Goal: Information Seeking & Learning: Learn about a topic

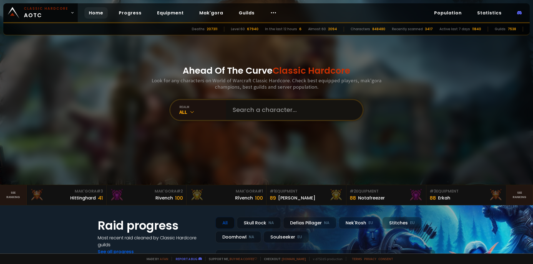
click at [258, 113] on input "text" at bounding box center [292, 110] width 127 height 20
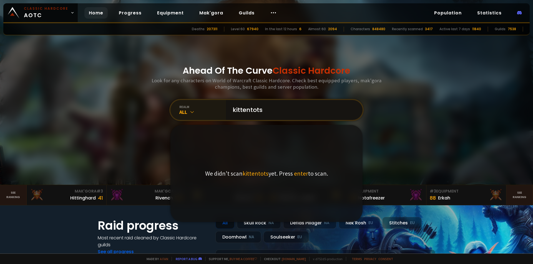
type input "kittentots"
click at [190, 112] on icon at bounding box center [192, 112] width 6 height 6
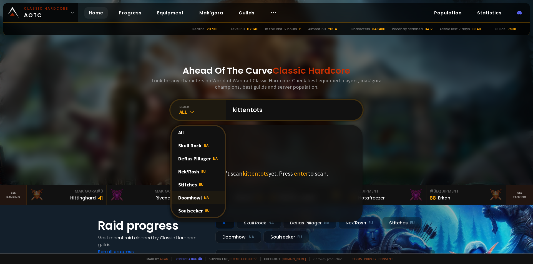
click at [193, 200] on div "Doomhowl NA" at bounding box center [198, 197] width 53 height 13
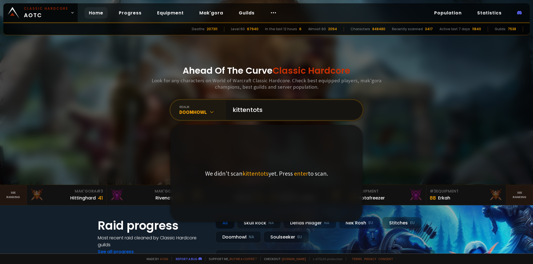
click at [265, 112] on input "kittentots" at bounding box center [292, 110] width 127 height 20
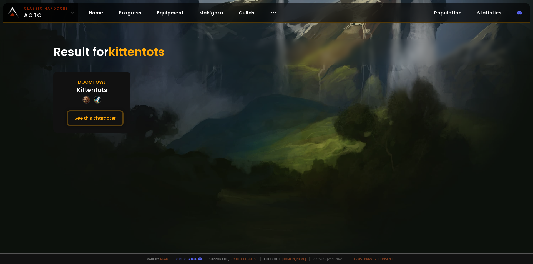
click at [75, 76] on div "Doomhowl Kittentots See this character" at bounding box center [91, 102] width 77 height 61
click at [83, 86] on div "Doomhowl Kittentots See this character" at bounding box center [91, 102] width 77 height 61
click at [86, 118] on button "See this character" at bounding box center [95, 118] width 57 height 16
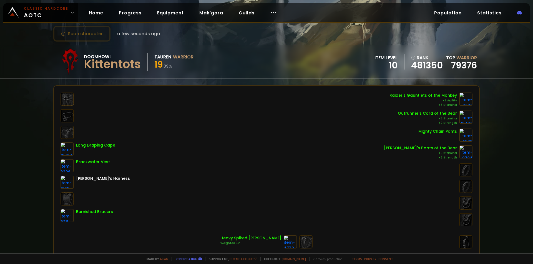
scroll to position [152, 0]
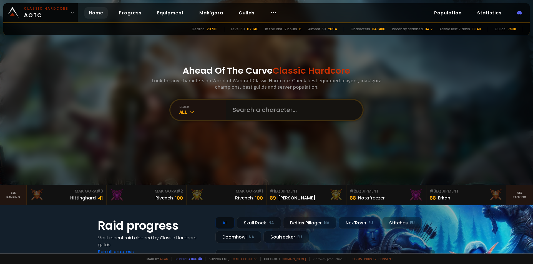
click at [268, 110] on input "text" at bounding box center [292, 110] width 127 height 20
type input "sandwichart"
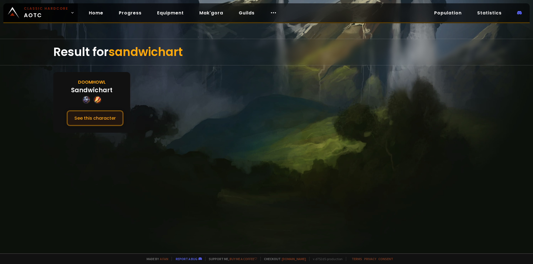
click at [94, 118] on button "See this character" at bounding box center [95, 118] width 57 height 16
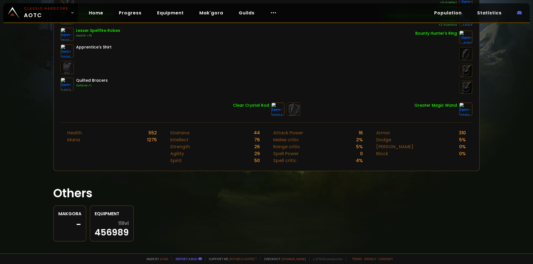
scroll to position [150, 0]
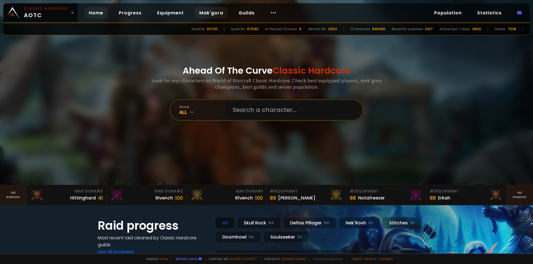
click at [213, 12] on link "Mak'gora" at bounding box center [211, 12] width 33 height 11
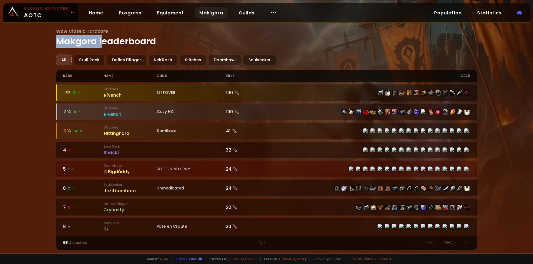
drag, startPoint x: 59, startPoint y: 43, endPoint x: 103, endPoint y: 40, distance: 44.5
click at [103, 40] on h1 "Wow Classic Hardcore Makgora leaderboard" at bounding box center [266, 38] width 421 height 20
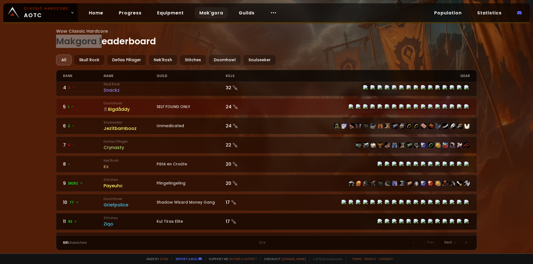
scroll to position [111, 0]
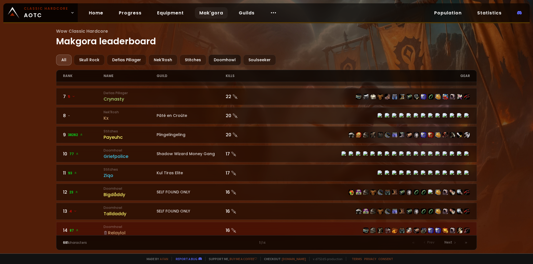
click at [231, 58] on div "Doomhowl" at bounding box center [224, 60] width 32 height 11
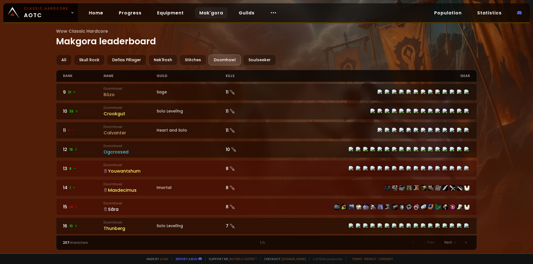
scroll to position [167, 0]
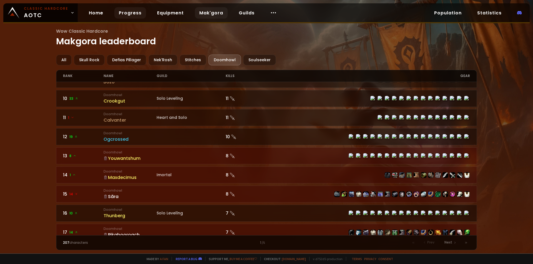
click at [131, 11] on link "Progress" at bounding box center [130, 12] width 32 height 11
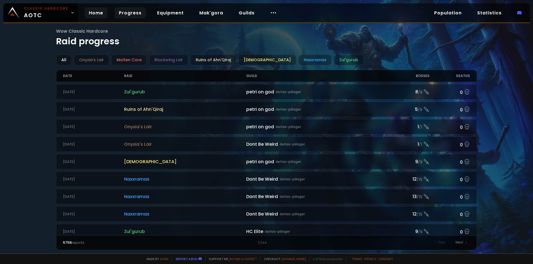
click at [85, 12] on link "Home" at bounding box center [95, 12] width 23 height 11
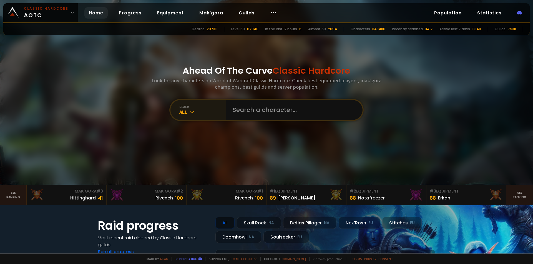
click at [190, 112] on icon at bounding box center [192, 112] width 6 height 6
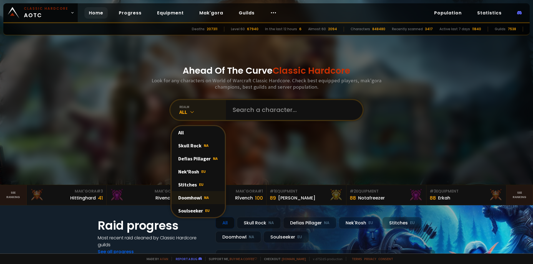
click at [189, 200] on div "Doomhowl NA" at bounding box center [198, 197] width 53 height 13
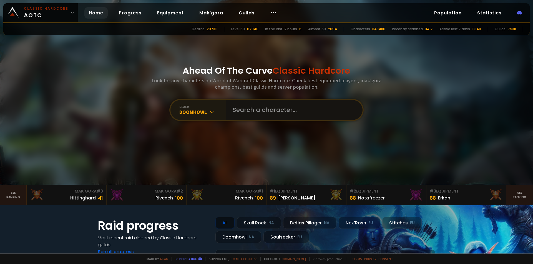
click at [259, 109] on input "text" at bounding box center [292, 110] width 127 height 20
type input "toyotaturbo"
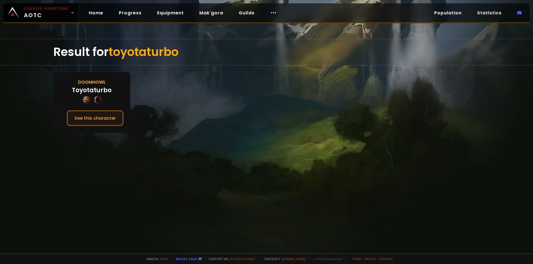
click at [84, 117] on button "See this character" at bounding box center [95, 118] width 57 height 16
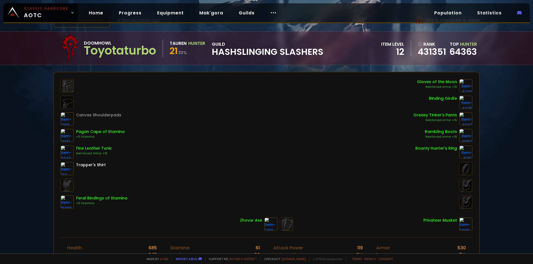
scroll to position [28, 0]
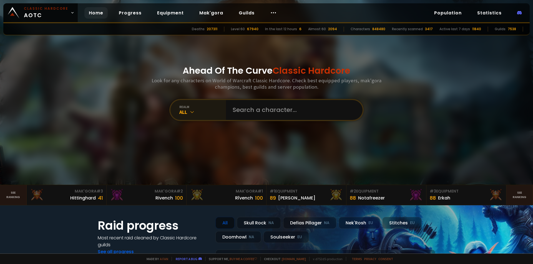
click at [183, 109] on div "All" at bounding box center [202, 112] width 47 height 6
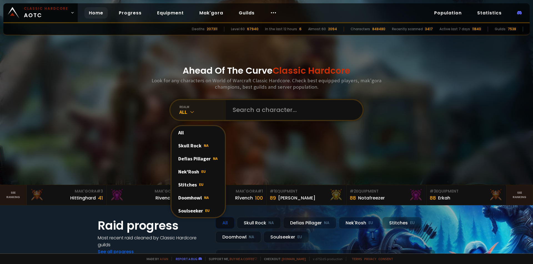
click at [182, 112] on div "All" at bounding box center [202, 112] width 47 height 6
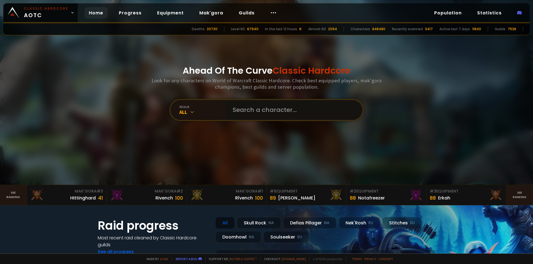
click at [246, 112] on input "text" at bounding box center [292, 110] width 127 height 20
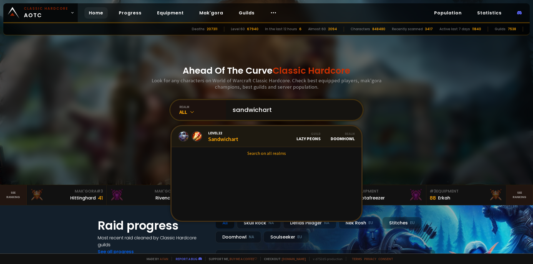
type input "sandwichart"
click at [218, 138] on div "Level 22 Sandwichart" at bounding box center [223, 137] width 30 height 12
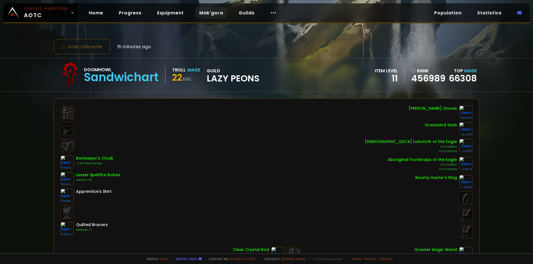
click at [207, 14] on link "Mak'gora" at bounding box center [211, 12] width 33 height 11
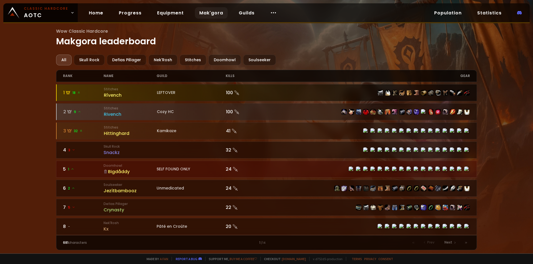
click at [198, 90] on div "LEFTOVER" at bounding box center [191, 93] width 69 height 6
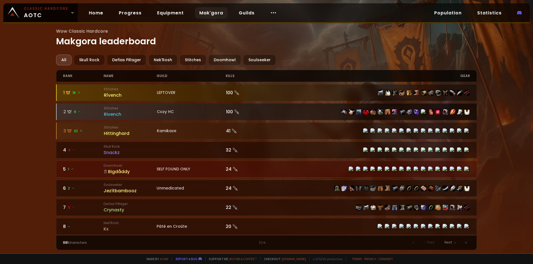
click at [200, 113] on div "Cozy HC" at bounding box center [191, 112] width 69 height 6
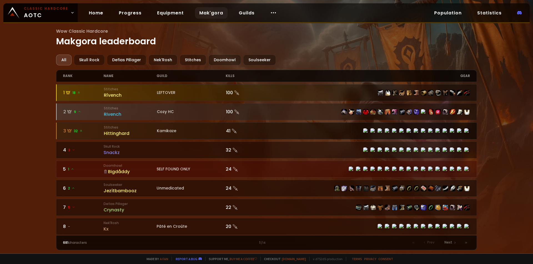
click at [181, 133] on div "Kamikaze" at bounding box center [191, 131] width 69 height 6
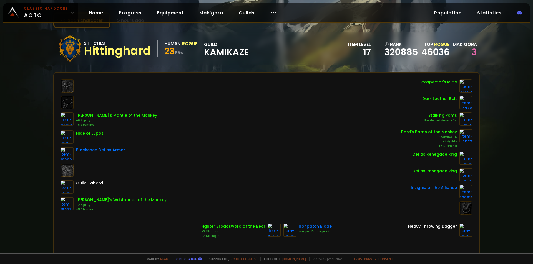
scroll to position [28, 0]
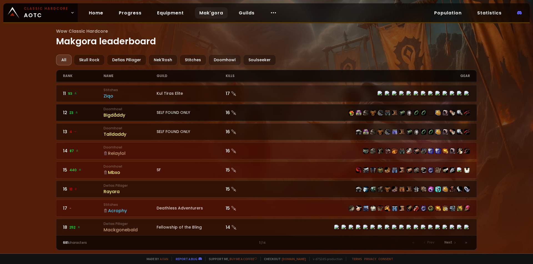
scroll to position [167, 0]
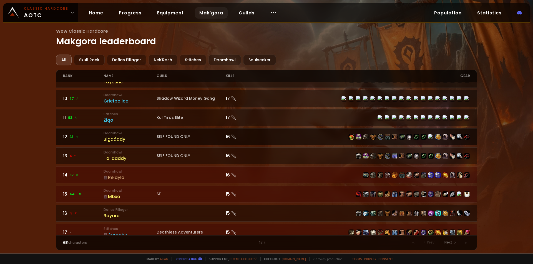
click at [116, 142] on div "Bigdåddy" at bounding box center [130, 139] width 53 height 7
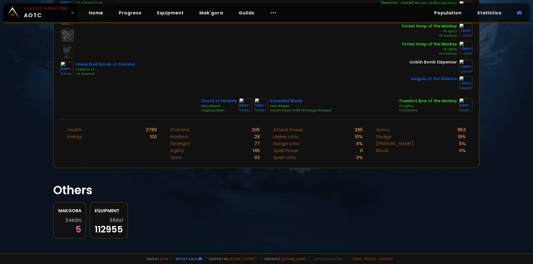
scroll to position [163, 0]
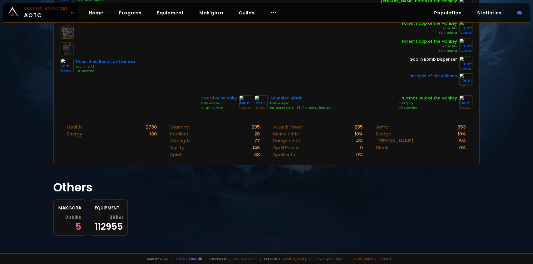
drag, startPoint x: 344, startPoint y: 156, endPoint x: 346, endPoint y: 152, distance: 4.8
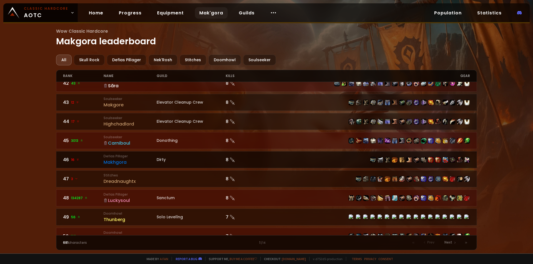
scroll to position [806, 0]
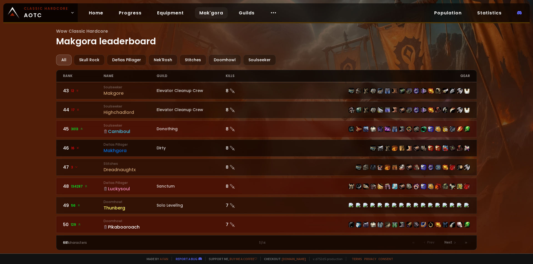
drag, startPoint x: 288, startPoint y: 149, endPoint x: 278, endPoint y: 148, distance: 10.6
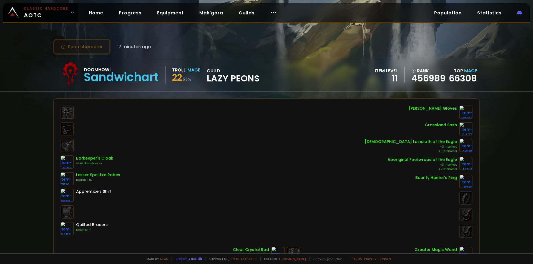
click at [89, 49] on button "Scan character" at bounding box center [81, 47] width 57 height 16
click at [173, 74] on div "Doomhowl Sandwichart Troll Mage 22 53 % guild Lazy Peons" at bounding box center [157, 75] width 203 height 28
click at [174, 76] on span "22" at bounding box center [177, 77] width 10 height 12
click at [239, 128] on div "Barkeeper's Cloak +1 All Resistances Lesser Spellfire Robes Health +15 Apprenti…" at bounding box center [266, 172] width 412 height 133
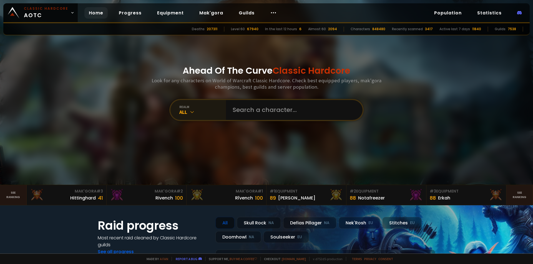
click at [189, 110] on icon at bounding box center [192, 112] width 6 height 6
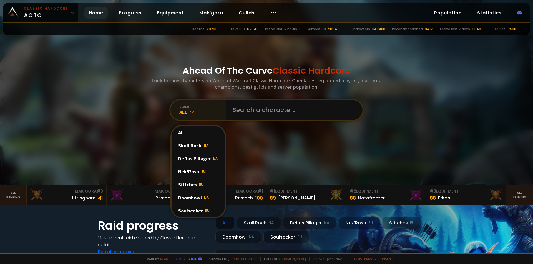
click at [189, 112] on icon at bounding box center [192, 112] width 6 height 6
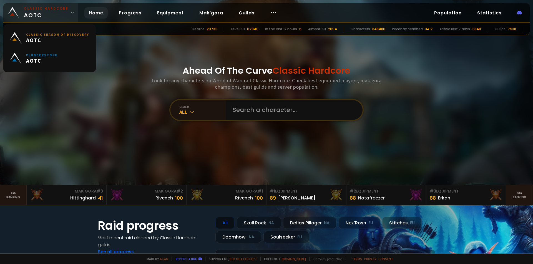
click at [70, 14] on icon at bounding box center [72, 13] width 4 height 4
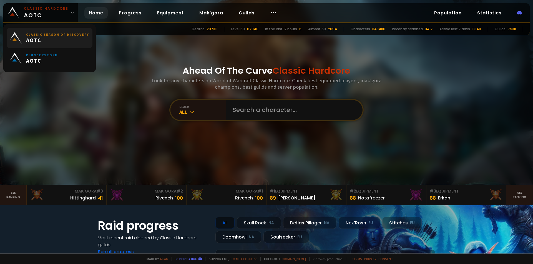
click at [68, 38] on span "AOTC" at bounding box center [57, 40] width 63 height 7
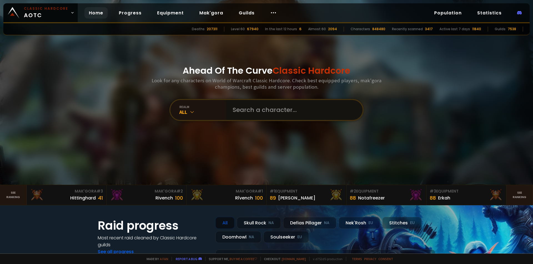
drag, startPoint x: 274, startPoint y: 108, endPoint x: 278, endPoint y: 110, distance: 4.1
click at [277, 110] on input "text" at bounding box center [292, 110] width 127 height 20
drag, startPoint x: 382, startPoint y: 29, endPoint x: 399, endPoint y: 29, distance: 16.4
click at [399, 29] on div "Deaths 207311 Level 60 67940 In the last 12 hours 6 Almost 60 2094 Characters 8…" at bounding box center [266, 29] width 526 height 12
drag, startPoint x: 390, startPoint y: 102, endPoint x: 392, endPoint y: 105, distance: 3.0
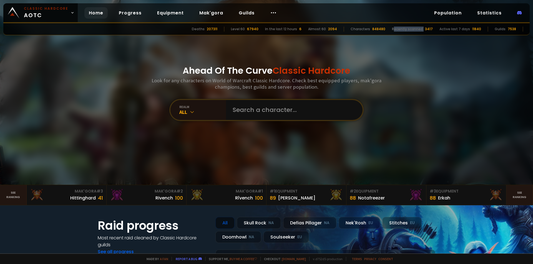
drag, startPoint x: 397, startPoint y: 29, endPoint x: 427, endPoint y: 29, distance: 29.4
click at [427, 29] on div "Recently scanned 3417" at bounding box center [412, 29] width 41 height 5
drag, startPoint x: 438, startPoint y: 28, endPoint x: 474, endPoint y: 30, distance: 36.1
click at [473, 31] on div "Deaths 207311 Level 60 67940 In the last 12 hours 6 Almost 60 2094 Characters 8…" at bounding box center [266, 29] width 526 height 12
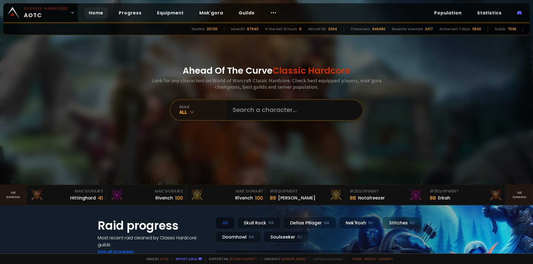
drag, startPoint x: 474, startPoint y: 30, endPoint x: 447, endPoint y: 50, distance: 34.0
click at [473, 31] on div "11840" at bounding box center [476, 29] width 9 height 5
drag, startPoint x: 470, startPoint y: 28, endPoint x: 481, endPoint y: 28, distance: 11.4
click at [481, 28] on div "Active last 7 days 11840" at bounding box center [460, 29] width 42 height 5
drag, startPoint x: 481, startPoint y: 28, endPoint x: 496, endPoint y: 27, distance: 14.7
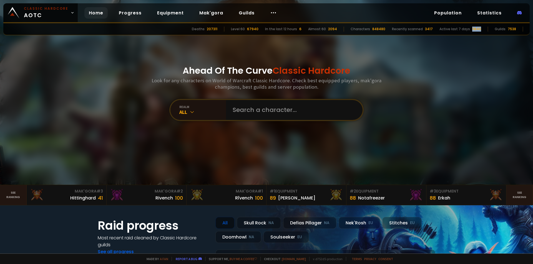
click at [481, 28] on div "Deaths 207311 Level 60 67940 In the last 12 hours 6 Almost 60 2094 Characters 8…" at bounding box center [266, 29] width 526 height 12
click at [475, 38] on div at bounding box center [266, 92] width 533 height 185
drag, startPoint x: 472, startPoint y: 29, endPoint x: 486, endPoint y: 29, distance: 14.2
click at [486, 29] on div "Deaths 207311 Level 60 67940 In the last 12 hours 6 Almost 60 2094 Characters 8…" at bounding box center [266, 29] width 526 height 12
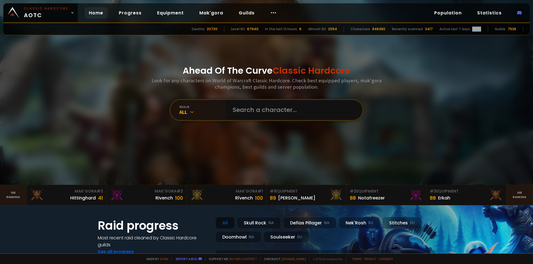
drag, startPoint x: 471, startPoint y: 28, endPoint x: 487, endPoint y: 29, distance: 16.4
click at [487, 29] on div "Deaths 207311 Level 60 67940 In the last 12 hours 6 Almost 60 2094 Characters 8…" at bounding box center [266, 29] width 526 height 12
click at [486, 30] on div "Deaths 207311 Level 60 67940 In the last 12 hours 6 Almost 60 2094 Characters 8…" at bounding box center [266, 29] width 526 height 12
drag, startPoint x: 242, startPoint y: 30, endPoint x: 264, endPoint y: 28, distance: 22.8
click at [258, 28] on div "Level 60 67940" at bounding box center [244, 29] width 27 height 5
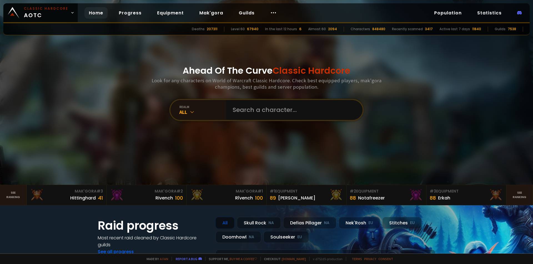
click at [258, 28] on div "67940" at bounding box center [252, 29] width 11 height 5
click at [497, 15] on link "Statistics" at bounding box center [489, 12] width 33 height 11
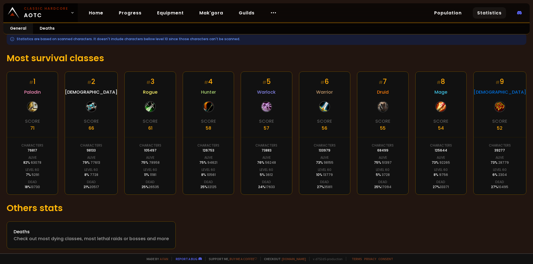
scroll to position [73, 0]
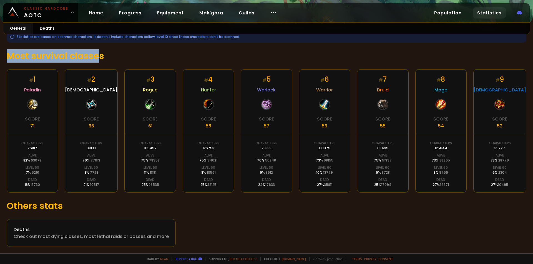
drag, startPoint x: 10, startPoint y: 54, endPoint x: 106, endPoint y: 51, distance: 96.0
click at [106, 51] on h1 "Most survival classes" at bounding box center [266, 55] width 519 height 13
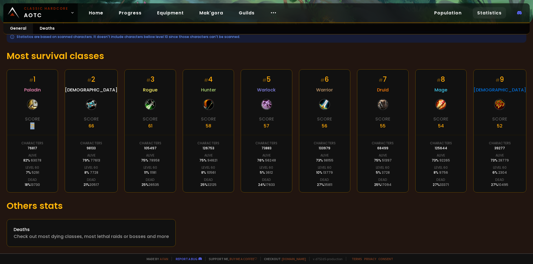
drag, startPoint x: 31, startPoint y: 126, endPoint x: 36, endPoint y: 126, distance: 4.7
click at [36, 125] on div "Score 71" at bounding box center [32, 123] width 15 height 14
click at [111, 125] on div "# 2 Priest Score 66 Characters 98133 Alive 79 % 77613 Level 60 8 % 7728 Dead 21…" at bounding box center [91, 130] width 53 height 123
drag, startPoint x: 143, startPoint y: 125, endPoint x: 176, endPoint y: 136, distance: 34.8
click at [170, 129] on div "# 3 Rogue Score 61 Characters 105497 Alive 75 % 78958 Level 60 11 % 11181 Dead …" at bounding box center [149, 130] width 51 height 123
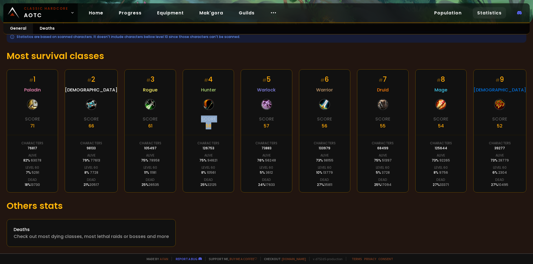
drag, startPoint x: 195, startPoint y: 128, endPoint x: 236, endPoint y: 130, distance: 41.4
click at [232, 130] on div "# 4 Hunter Score 58 Characters 126753 Alive 75 % 94621 Level 60 8 % 10561 Dead …" at bounding box center [208, 130] width 51 height 123
drag, startPoint x: 263, startPoint y: 128, endPoint x: 298, endPoint y: 131, distance: 35.1
click at [291, 129] on div "# 1 Paladin Score 71 Characters 76817 Alive 82 % 63078 Level 60 7 % 5291 Dead 1…" at bounding box center [266, 130] width 519 height 123
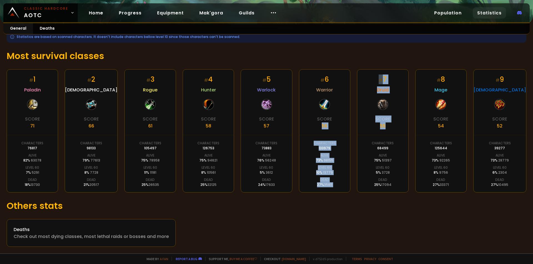
drag, startPoint x: 319, startPoint y: 125, endPoint x: 365, endPoint y: 130, distance: 46.9
click at [359, 129] on div "# 1 Paladin Score 71 Characters 76817 Alive 82 % 63078 Level 60 7 % 5291 Dead 1…" at bounding box center [266, 130] width 519 height 123
click at [369, 122] on div "# 7 Druid Score 55 Characters 68499 Alive 75 % 51397 Level 60 5 % 3728 Dead 25 …" at bounding box center [382, 130] width 51 height 123
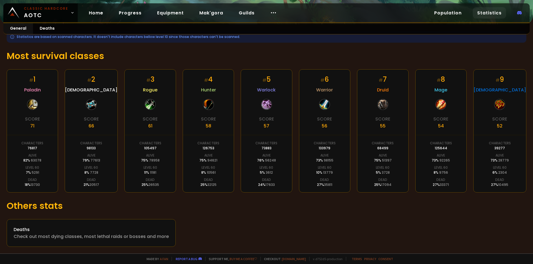
click at [441, 122] on div "Score" at bounding box center [440, 119] width 15 height 7
click at [509, 125] on div "# 9 Shaman Score 52 Characters 39277 Alive 73 % 28779 Level 60 6 % 2304 Dead 27…" at bounding box center [499, 130] width 53 height 123
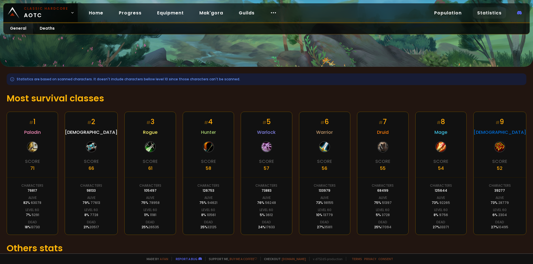
scroll to position [0, 0]
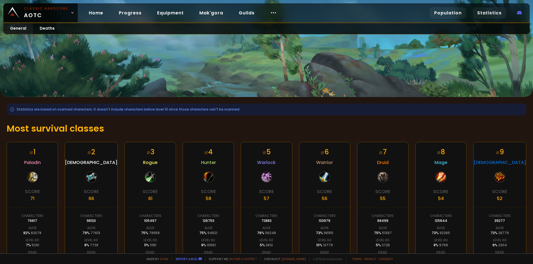
click at [453, 12] on link "Population" at bounding box center [448, 12] width 36 height 11
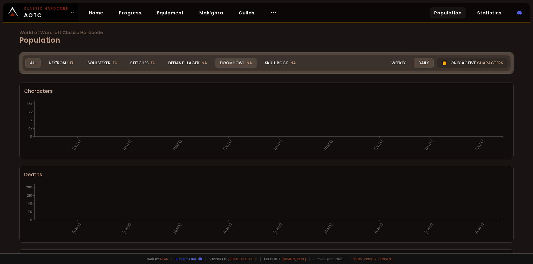
click at [232, 64] on div "Doomhowl NA" at bounding box center [236, 63] width 42 height 10
click at [231, 64] on div "Doomhowl NA" at bounding box center [236, 63] width 42 height 10
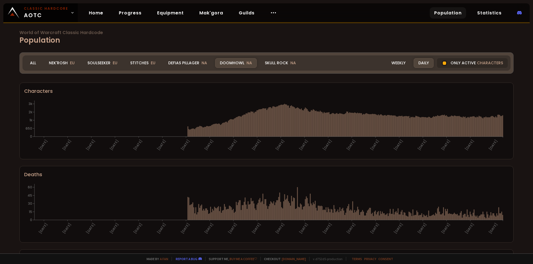
click at [234, 66] on div "Doomhowl NA" at bounding box center [236, 63] width 42 height 10
click at [396, 62] on div "Weekly" at bounding box center [399, 63] width 24 height 10
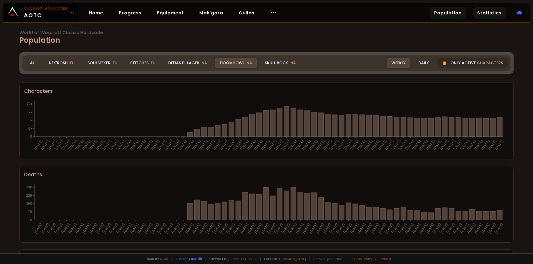
click at [492, 11] on link "Statistics" at bounding box center [489, 12] width 33 height 11
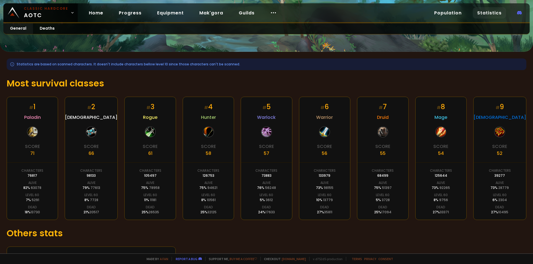
scroll to position [73, 0]
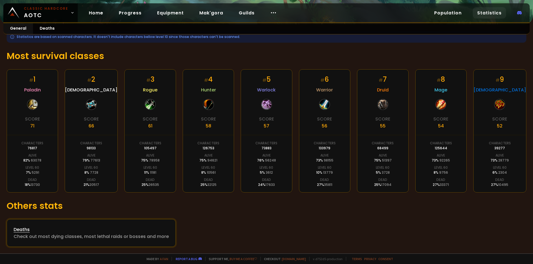
click at [62, 233] on div "Check out most dying classes, most lethal raids or bosses and more" at bounding box center [91, 236] width 155 height 7
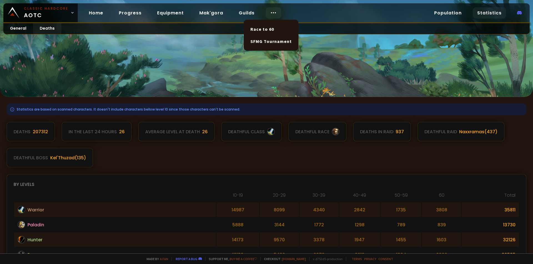
click at [274, 13] on div at bounding box center [274, 12] width 16 height 11
click at [259, 29] on link "Race to 60" at bounding box center [271, 29] width 48 height 12
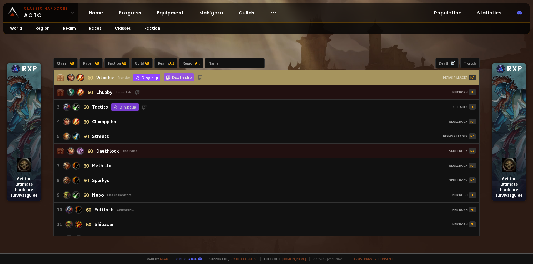
click at [145, 80] on link "Ding clip" at bounding box center [146, 78] width 27 height 8
click at [169, 79] on link "Death clip" at bounding box center [179, 78] width 30 height 8
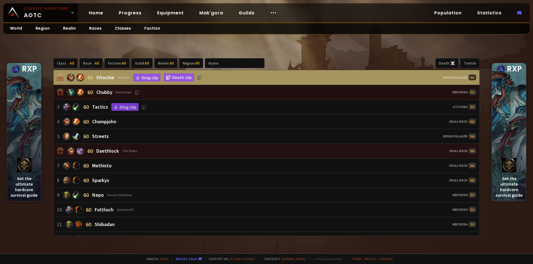
click at [505, 169] on img at bounding box center [509, 165] width 14 height 14
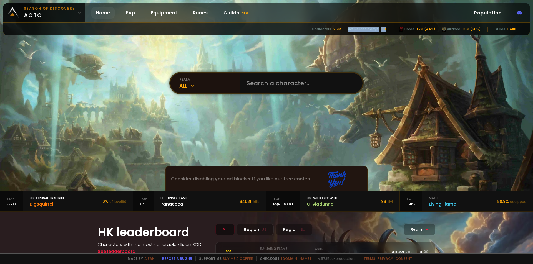
drag, startPoint x: 350, startPoint y: 30, endPoint x: 388, endPoint y: 29, distance: 37.5
click at [388, 29] on div "Characters 2.7M Active last 7 days 139 Horde 1.2M (44%) Alliance 1.5M (56%) Gui…" at bounding box center [266, 29] width 526 height 12
click at [389, 29] on div "Characters 2.7M Active last 7 days 139 Horde 1.2M (44%) Alliance 1.5M (56%) Gui…" at bounding box center [266, 29] width 526 height 12
drag, startPoint x: 351, startPoint y: 29, endPoint x: 396, endPoint y: 34, distance: 45.5
click at [396, 34] on div "Characters 2.7M Active last 7 days 139 Horde 1.2M (44%) Alliance 1.5M (56%) Gui…" at bounding box center [266, 29] width 526 height 12
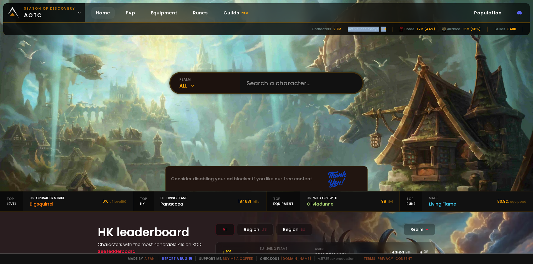
click at [383, 27] on div "139" at bounding box center [382, 29] width 5 height 5
drag, startPoint x: 317, startPoint y: 27, endPoint x: 352, endPoint y: 28, distance: 35.0
click at [351, 28] on div "Characters 2.7M Active last 7 days 139 Horde 1.2M (44%) Alliance 1.5M (56%) Gui…" at bounding box center [266, 29] width 526 height 12
click at [352, 28] on div "Active last 7 days" at bounding box center [363, 29] width 31 height 5
drag, startPoint x: 391, startPoint y: 30, endPoint x: 342, endPoint y: 29, distance: 48.9
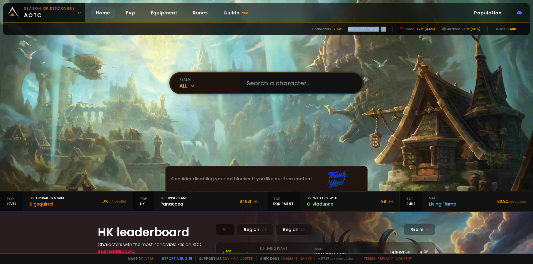
click at [342, 29] on div "Characters 2.7M Active last 7 days 139 Horde 1.2M (44%) Alliance 1.5M (56%) Gui…" at bounding box center [266, 29] width 526 height 12
click at [344, 28] on div "Characters 2.7M Active last 7 days 139 Horde 1.2M (44%) Alliance 1.5M (56%) Gui…" at bounding box center [266, 29] width 526 height 12
